Goal: Navigation & Orientation: Find specific page/section

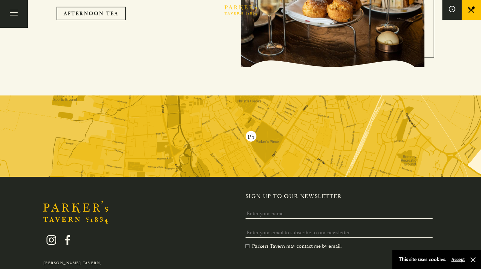
scroll to position [1130, 0]
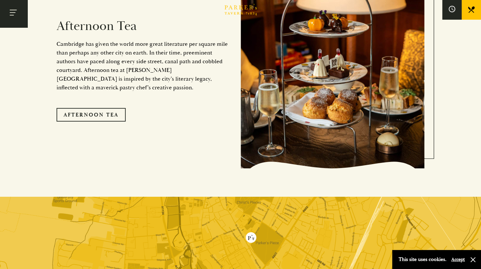
click at [12, 13] on button "Toggle navigation" at bounding box center [13, 13] width 27 height 27
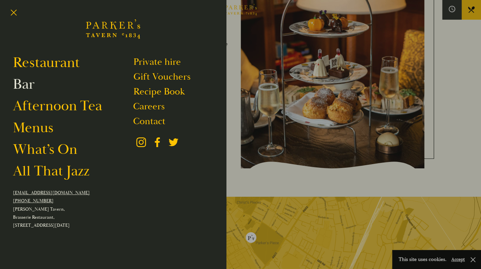
click at [27, 84] on link "Bar" at bounding box center [24, 84] width 22 height 18
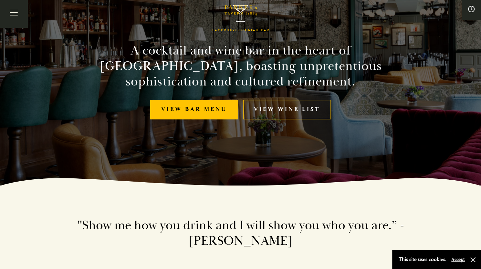
scroll to position [129, 0]
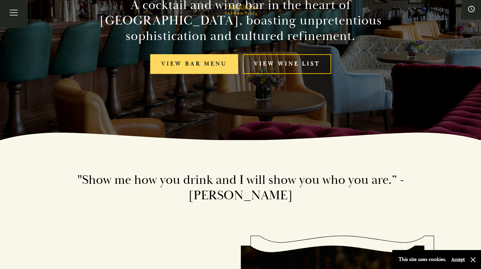
click at [183, 66] on link "View bar menu" at bounding box center [194, 64] width 88 height 20
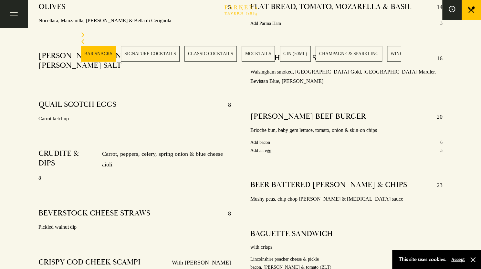
scroll to position [323, 0]
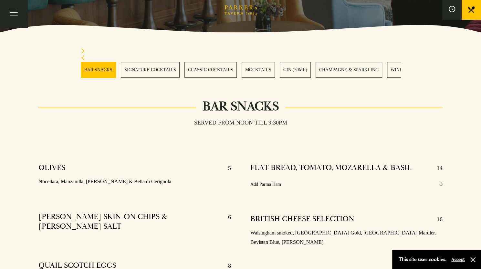
click at [139, 70] on link "SIGNATURE COCKTAILS" at bounding box center [150, 70] width 59 height 16
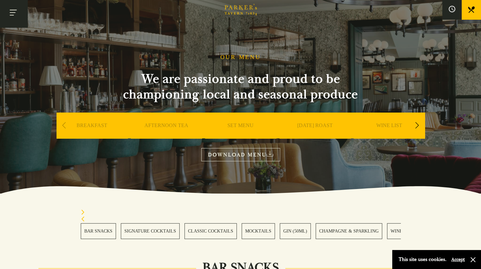
click at [22, 22] on button "Toggle navigation" at bounding box center [13, 13] width 27 height 27
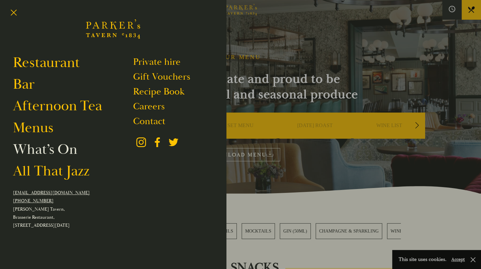
click at [50, 153] on link "What’s On" at bounding box center [45, 149] width 64 height 18
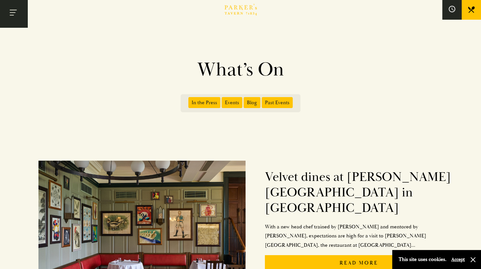
click at [23, 14] on button "Toggle navigation" at bounding box center [13, 13] width 27 height 27
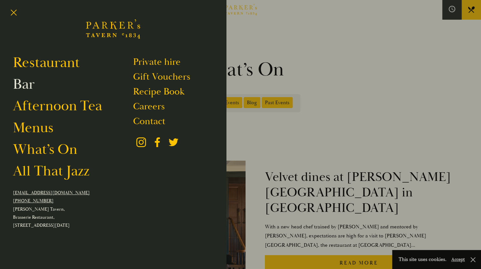
click at [30, 83] on link "Bar" at bounding box center [24, 84] width 22 height 18
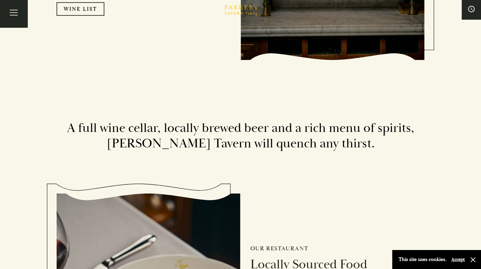
scroll to position [1129, 0]
